Goal: Task Accomplishment & Management: Manage account settings

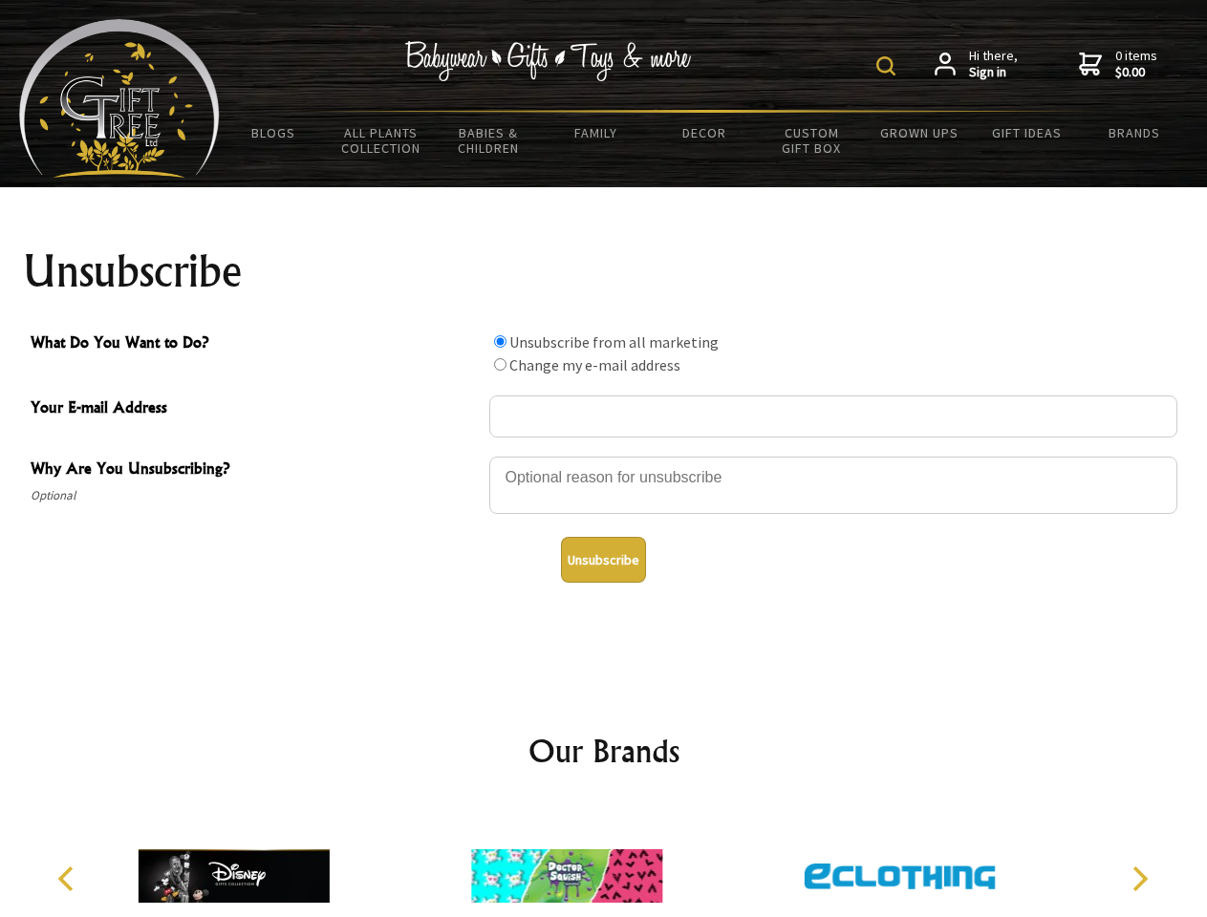
click at [888, 66] on img at bounding box center [885, 65] width 19 height 19
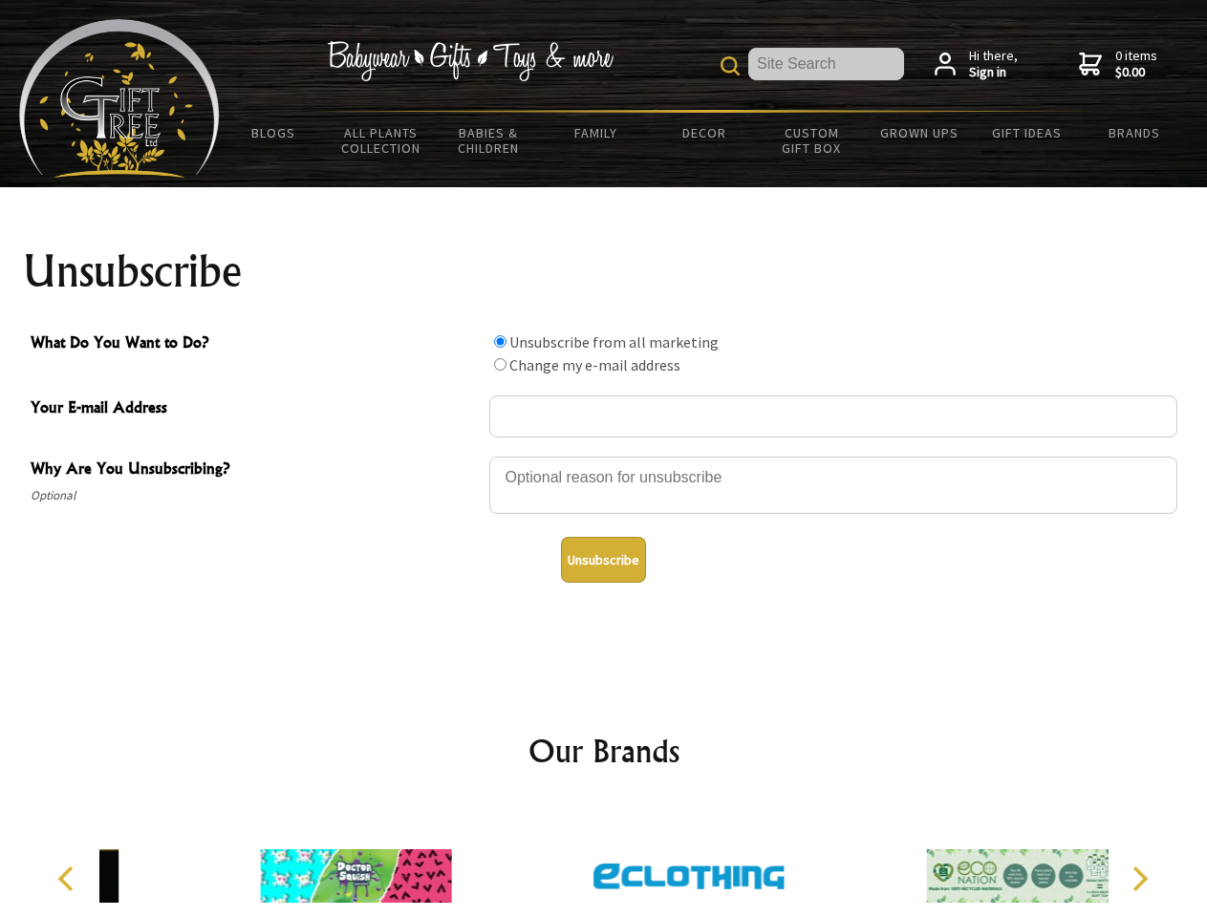
click at [604, 456] on div at bounding box center [833, 488] width 688 height 67
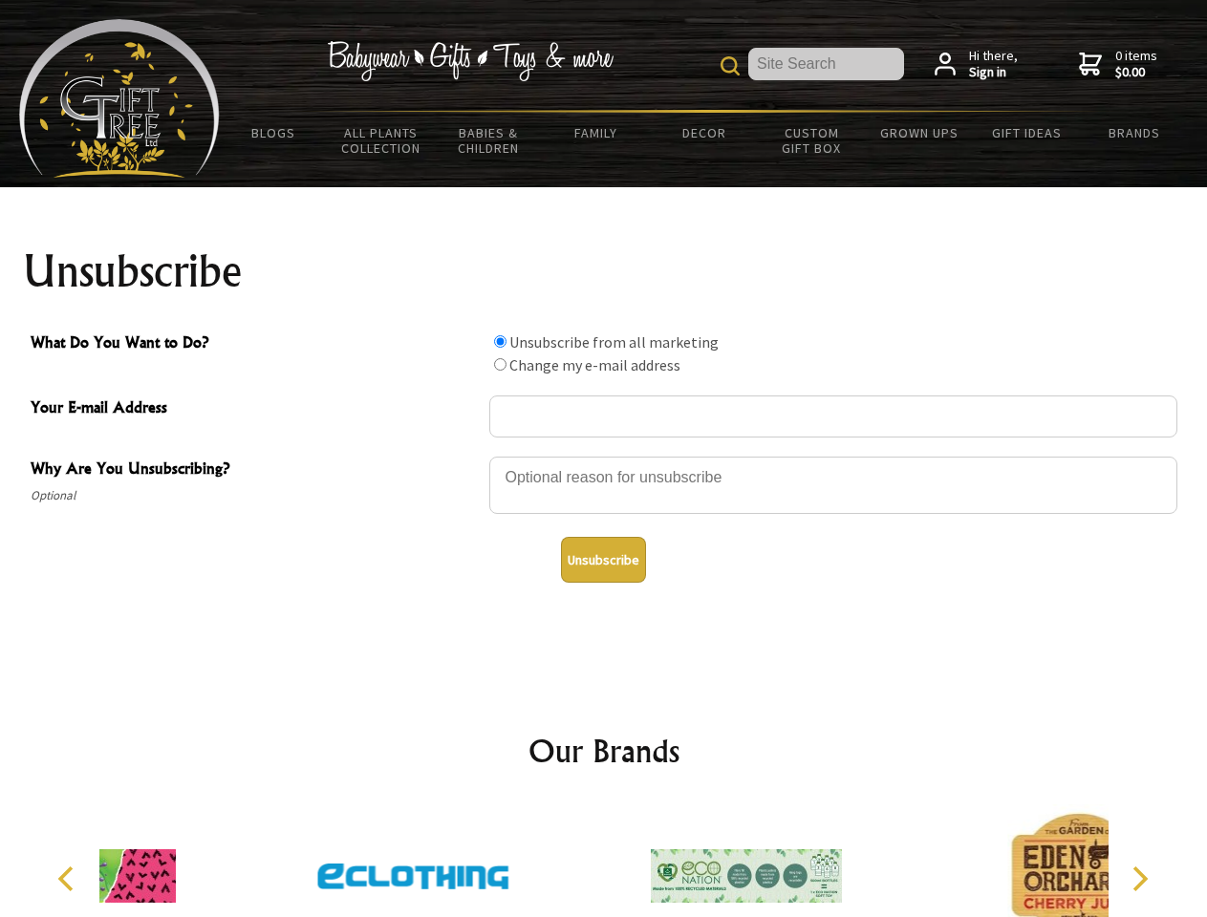
click at [500, 341] on input "What Do You Want to Do?" at bounding box center [500, 341] width 12 height 12
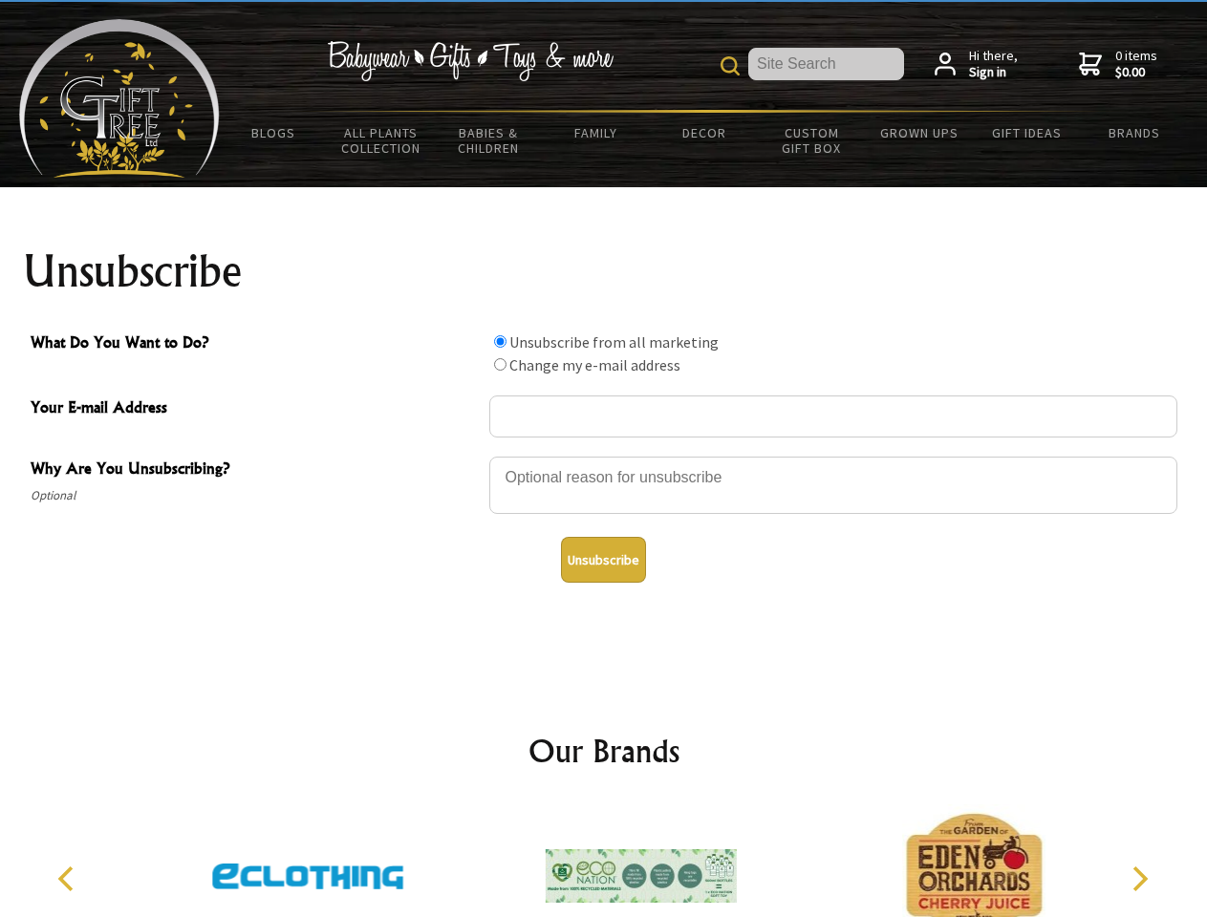
click at [500, 364] on input "What Do You Want to Do?" at bounding box center [500, 364] width 12 height 12
radio input "true"
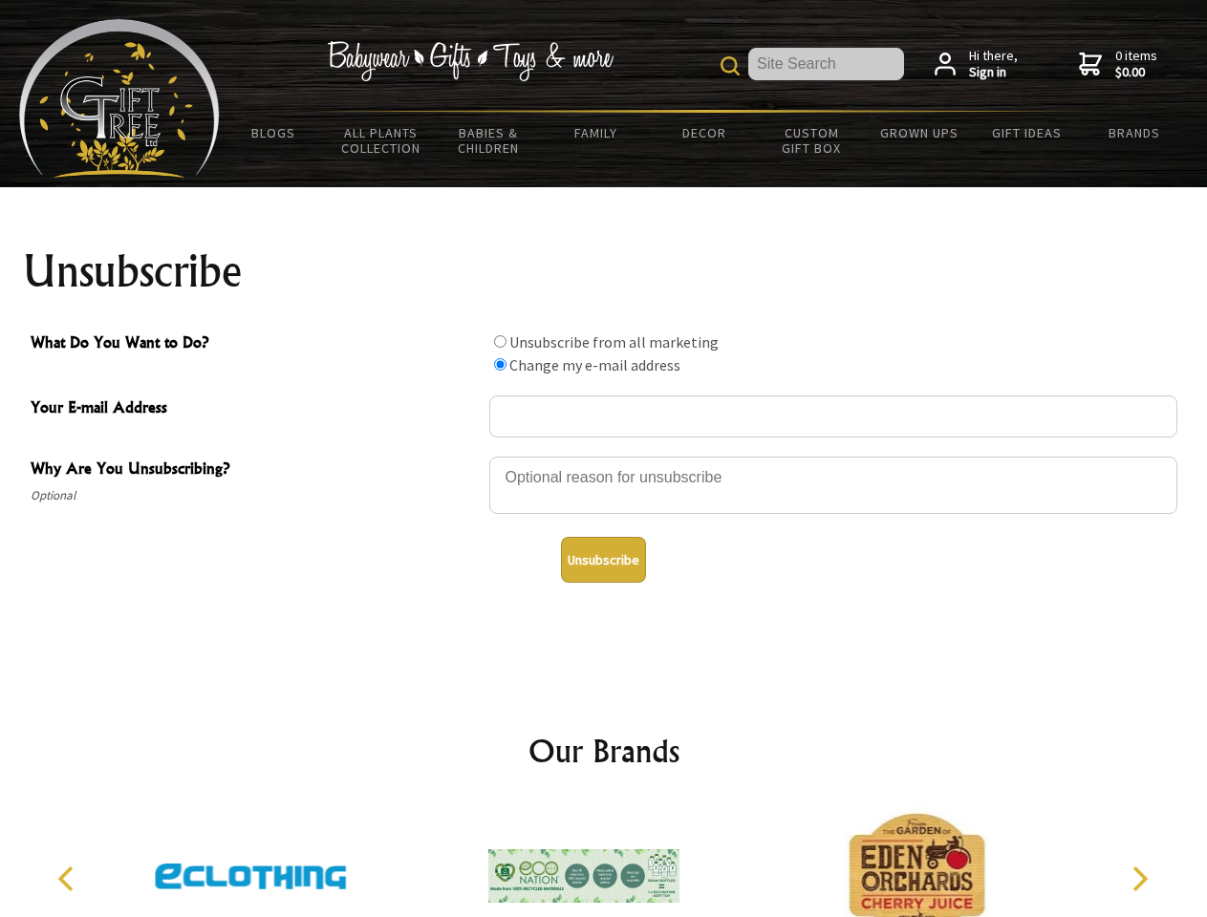
click at [603, 560] on button "Unsubscribe" at bounding box center [603, 560] width 85 height 46
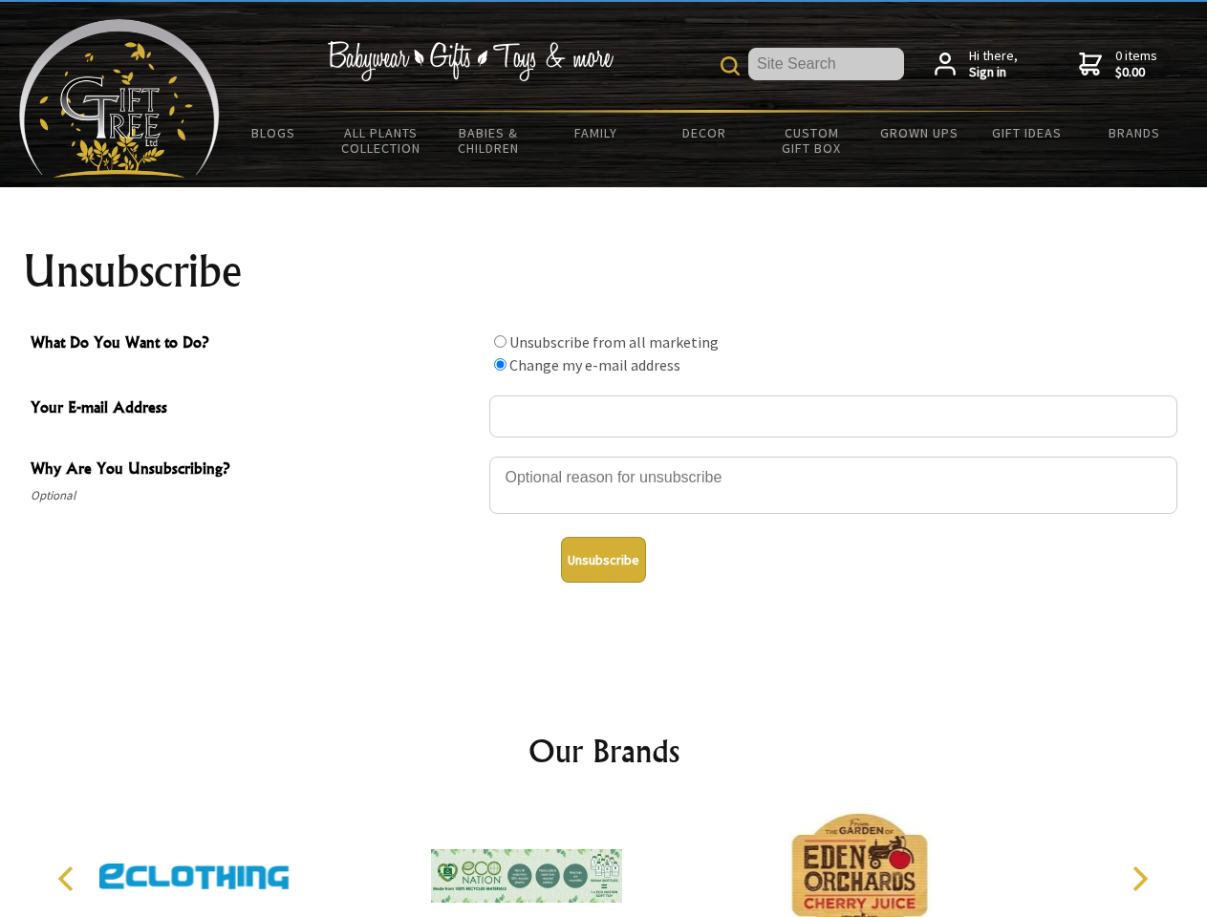
click at [604, 861] on img at bounding box center [526, 875] width 191 height 143
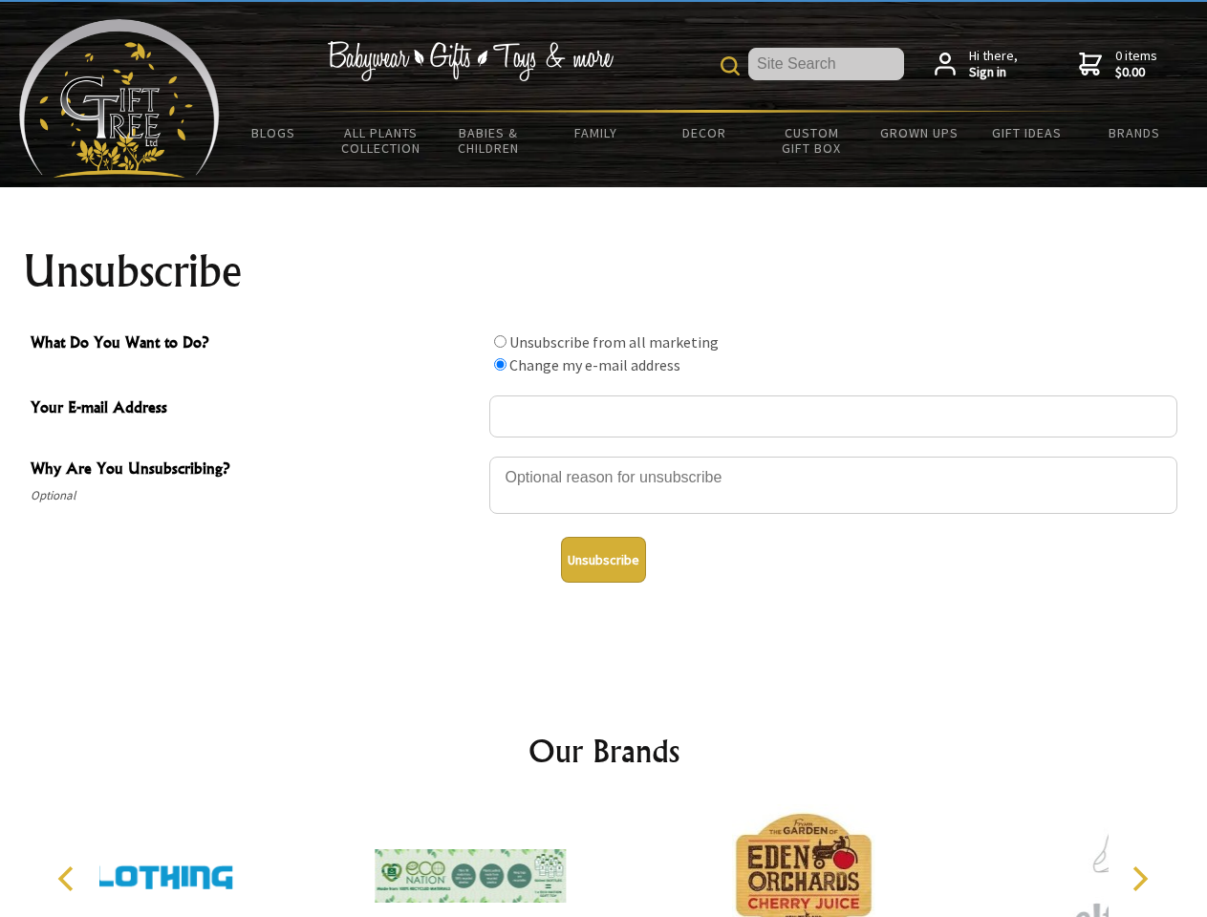
click at [69, 879] on icon "Previous" at bounding box center [67, 878] width 25 height 25
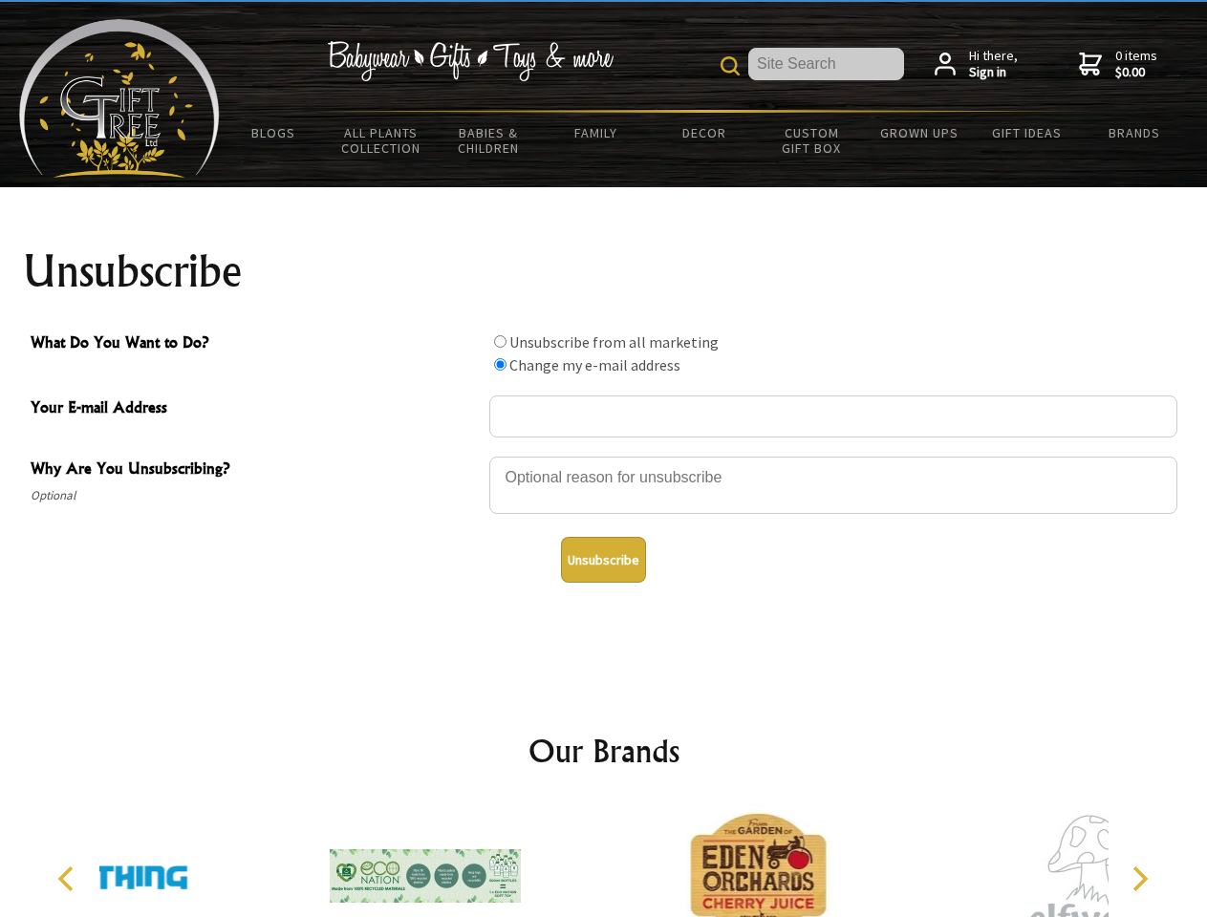
click at [1139, 879] on icon "Next" at bounding box center [1137, 878] width 25 height 25
